Goal: Task Accomplishment & Management: Manage account settings

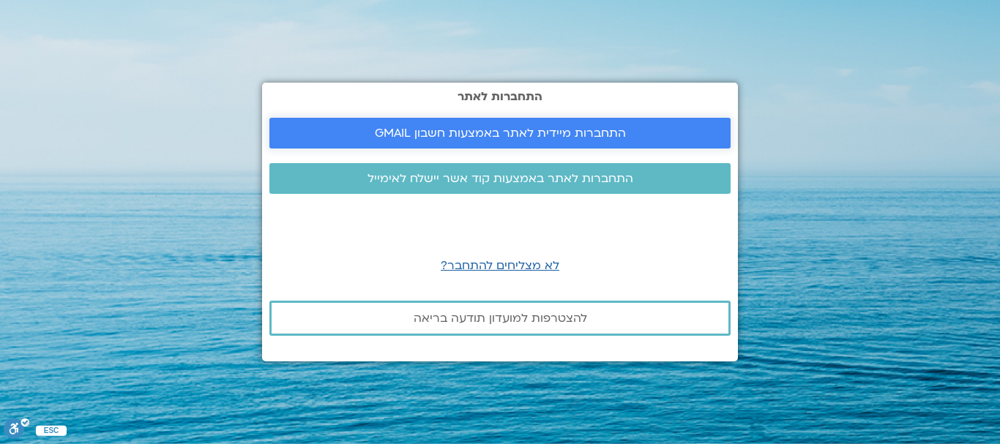
click at [528, 127] on span "התחברות מיידית לאתר באמצעות חשבון GMAIL" at bounding box center [500, 133] width 251 height 13
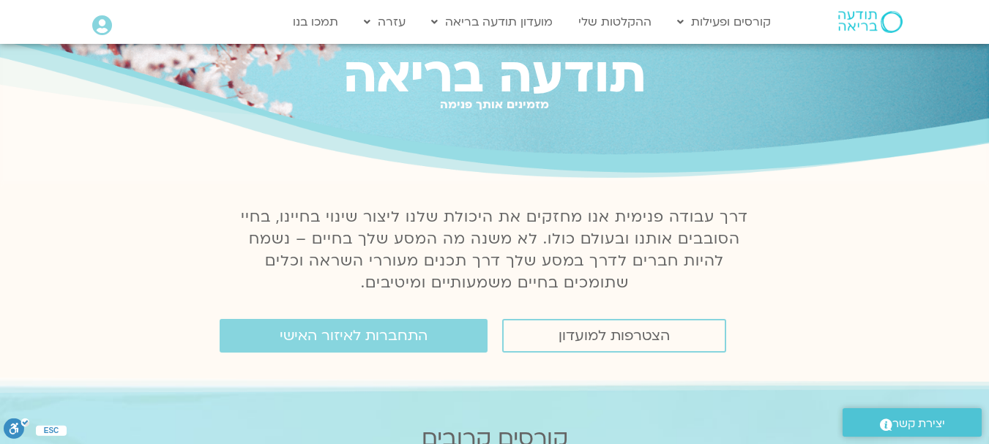
scroll to position [73, 0]
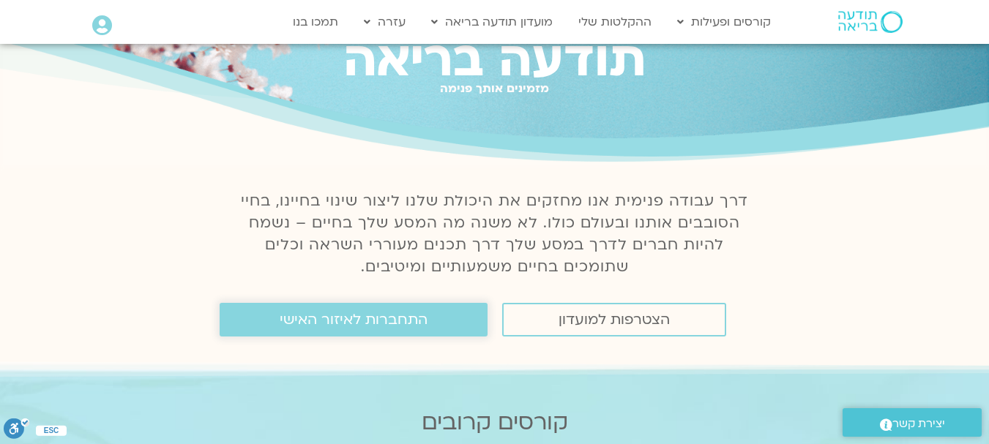
click at [335, 315] on span "התחברות לאיזור האישי" at bounding box center [354, 320] width 148 height 16
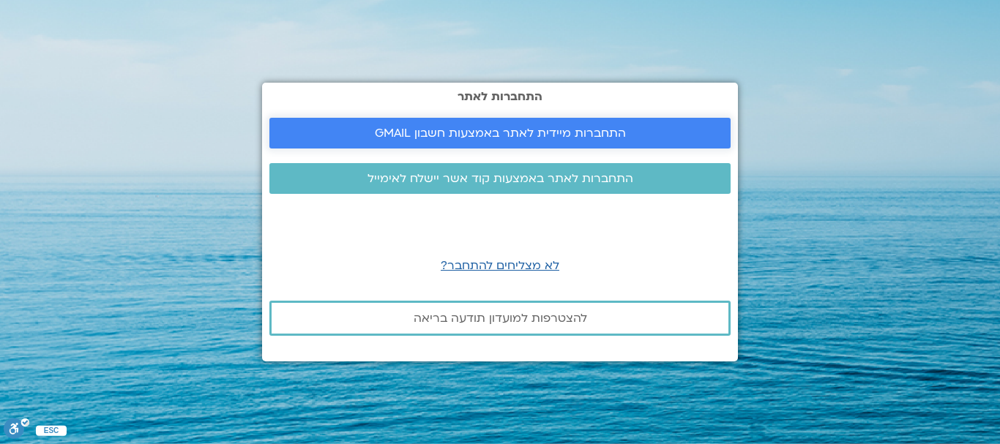
click at [477, 135] on span "התחברות מיידית לאתר באמצעות חשבון GMAIL" at bounding box center [500, 133] width 251 height 13
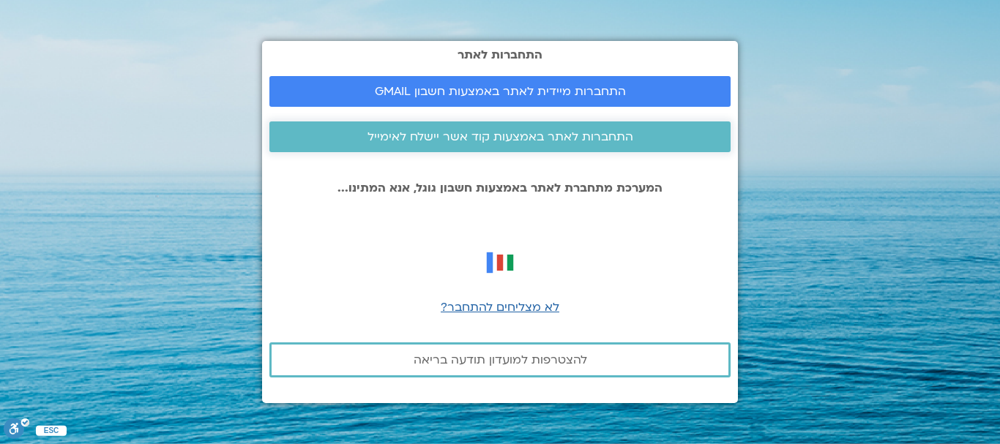
click at [497, 133] on span "התחברות לאתר באמצעות קוד אשר יישלח לאימייל" at bounding box center [500, 136] width 266 height 13
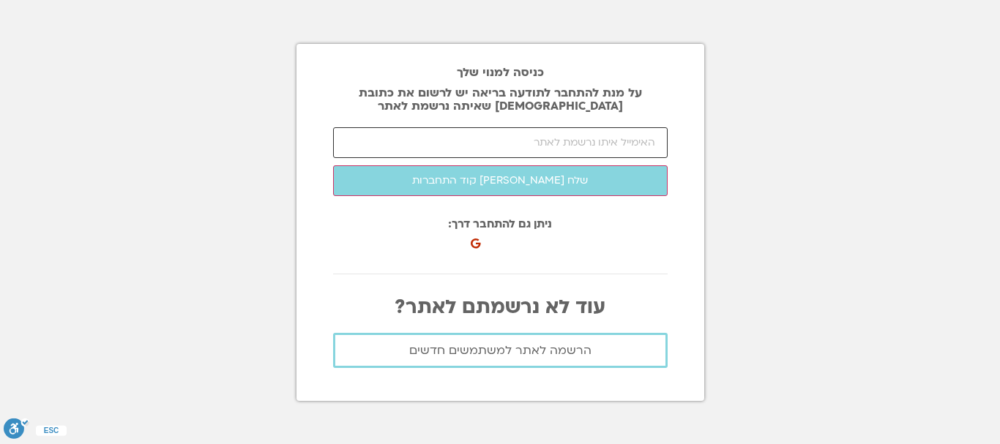
click at [593, 146] on input "email" at bounding box center [500, 142] width 334 height 31
type input "yael.lifshitz@gmail.com"
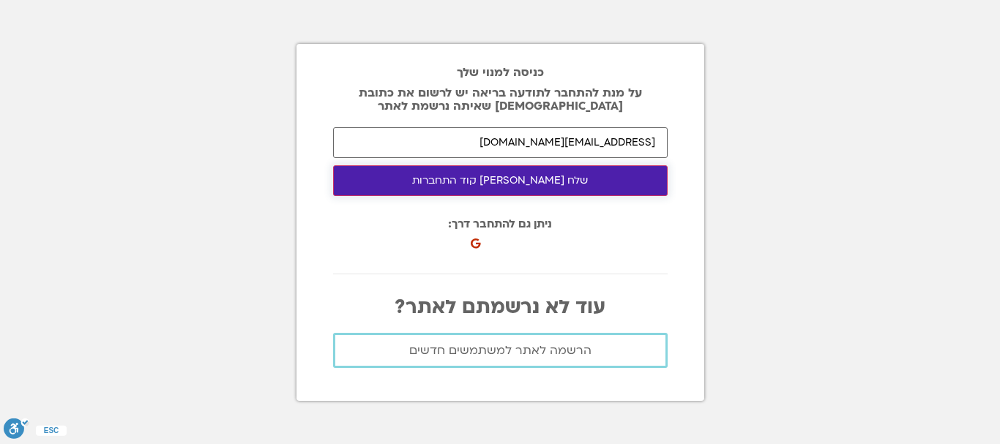
click at [551, 180] on button "שלח לי קוד התחברות" at bounding box center [500, 180] width 334 height 31
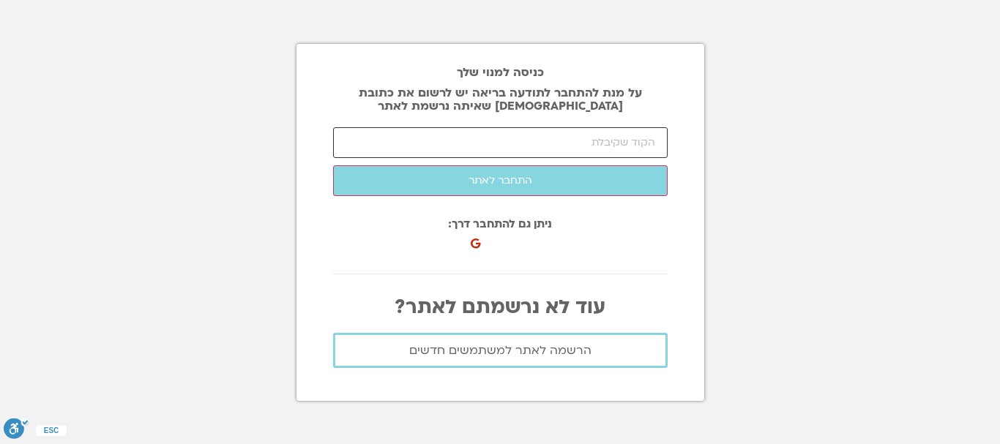
click at [565, 138] on input "number" at bounding box center [500, 142] width 334 height 31
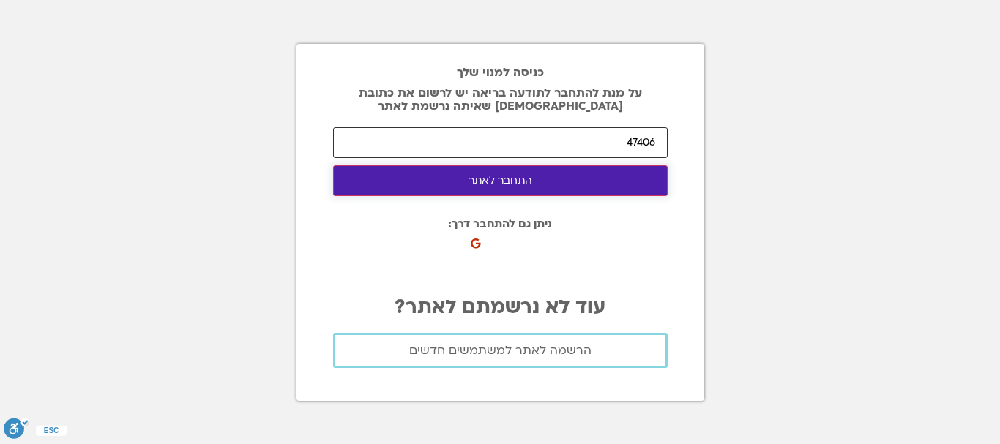
type input "47406"
click at [504, 179] on button "התחבר לאתר" at bounding box center [500, 180] width 334 height 31
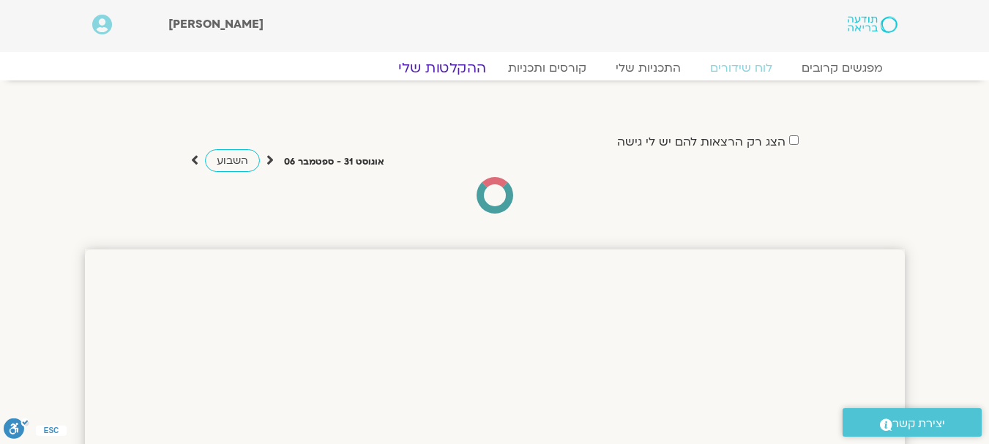
click at [468, 67] on link "ההקלטות שלי" at bounding box center [442, 68] width 123 height 18
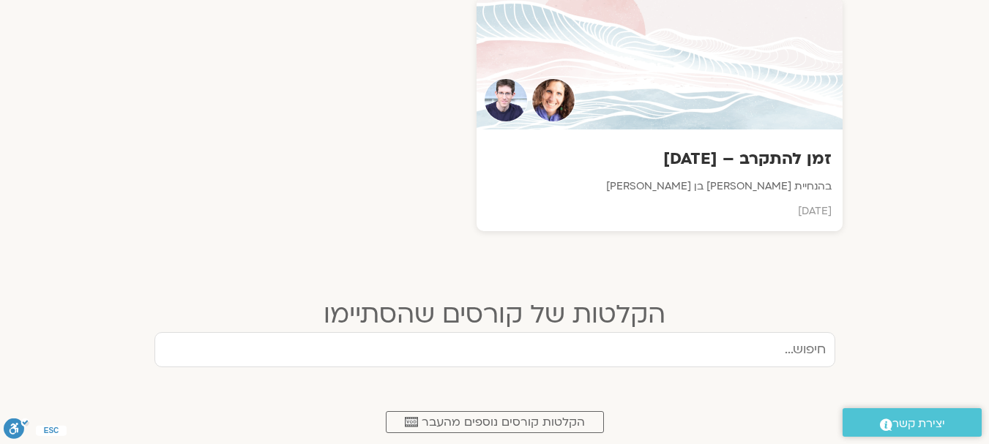
scroll to position [585, 0]
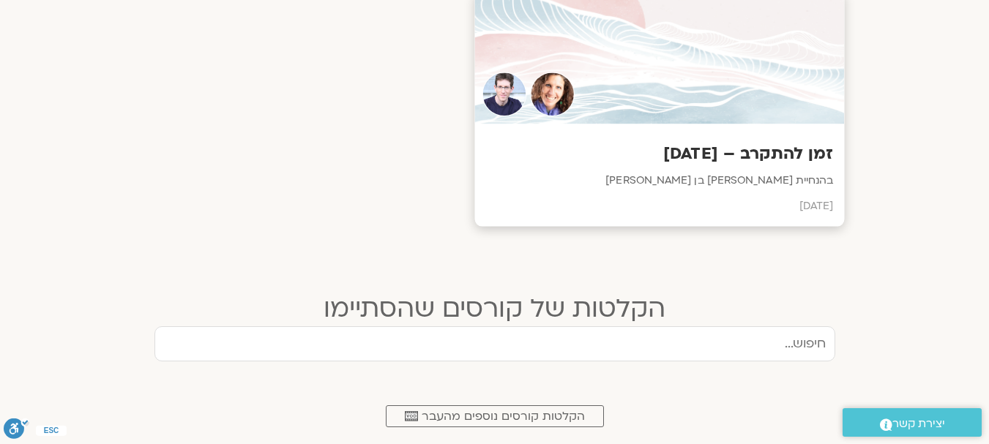
click at [658, 146] on h3 "זמן להתקרב – [DATE]" at bounding box center [659, 154] width 348 height 23
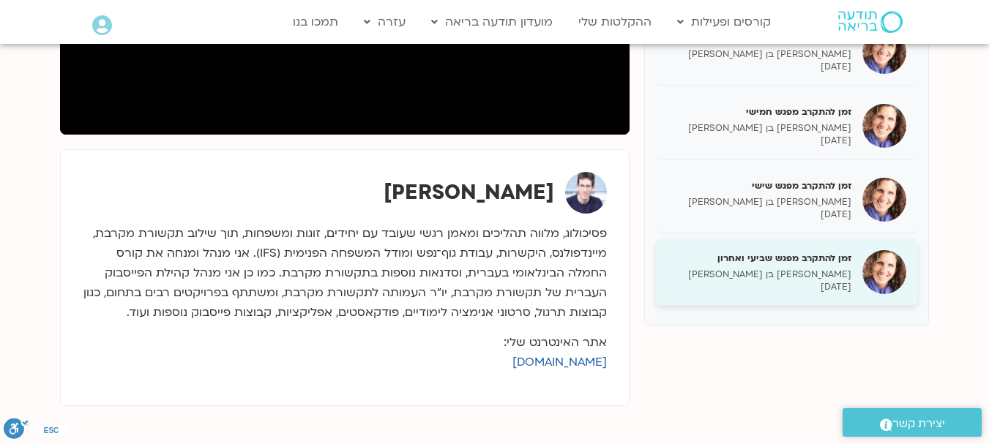
scroll to position [439, 0]
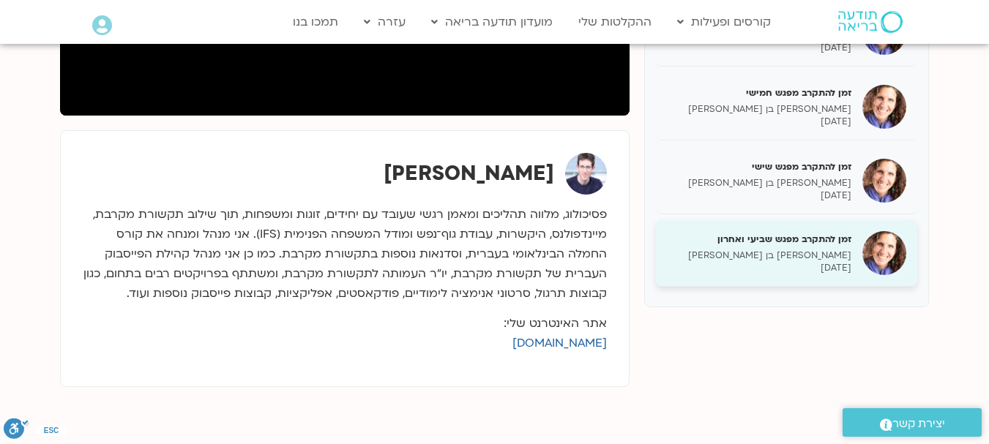
click at [789, 264] on p "[DATE]" at bounding box center [759, 268] width 184 height 12
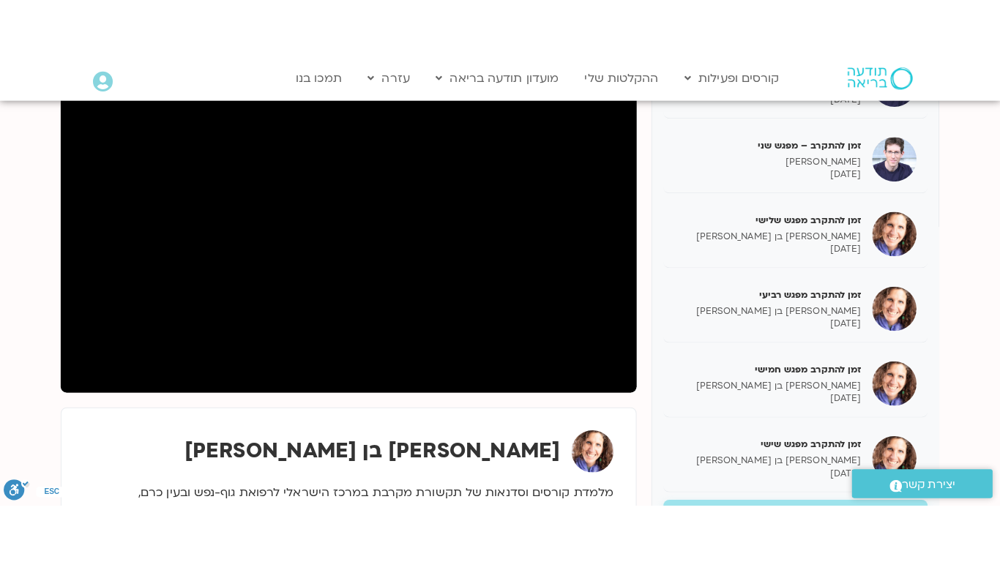
scroll to position [220, 0]
